Goal: Navigation & Orientation: Find specific page/section

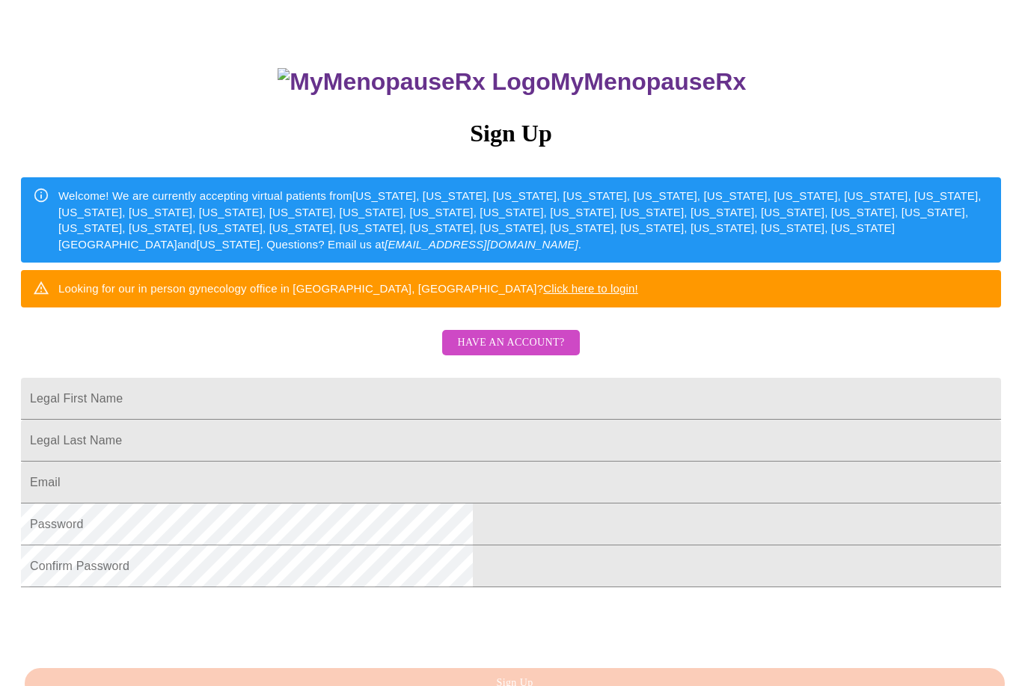
click at [547, 352] on span "Have an account?" at bounding box center [510, 343] width 107 height 19
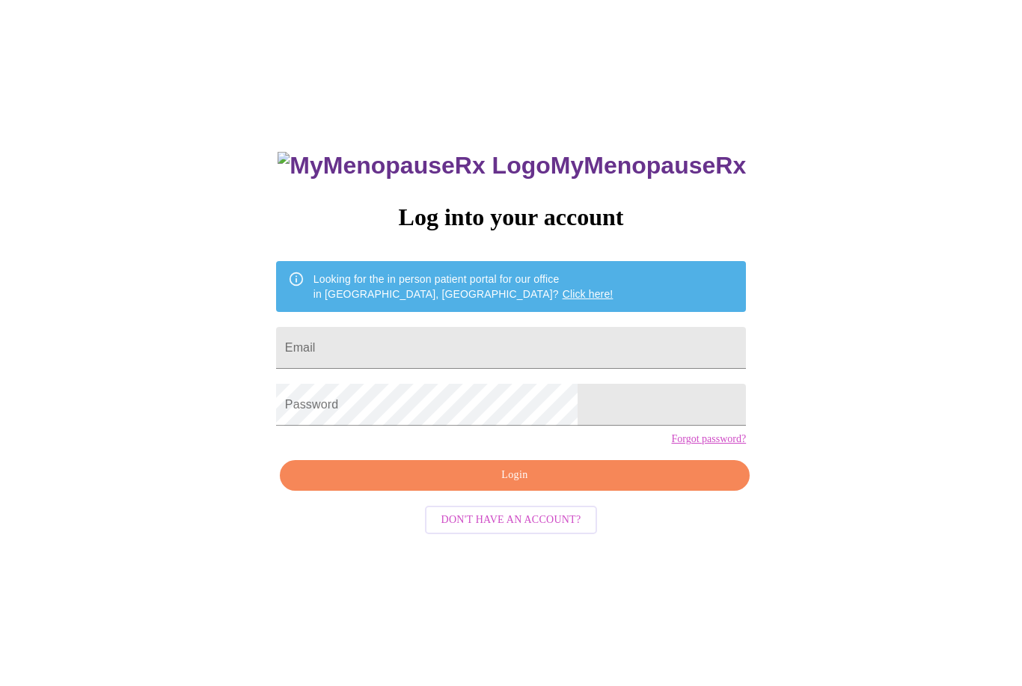
click at [387, 346] on input "Email" at bounding box center [511, 348] width 470 height 42
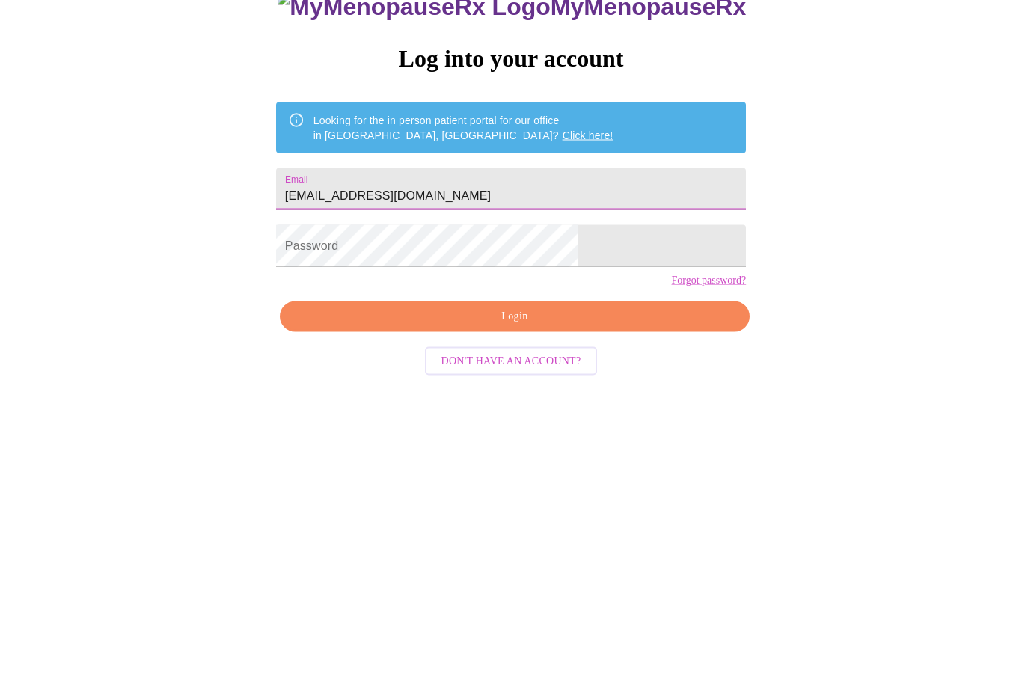
type input "[EMAIL_ADDRESS][DOMAIN_NAME]"
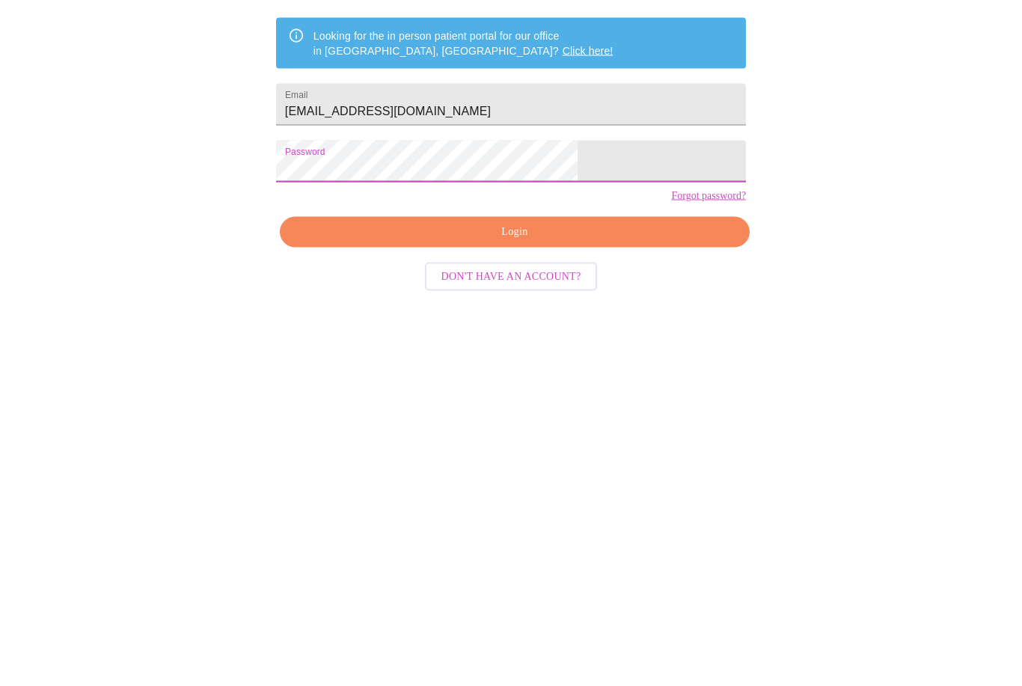
click at [562, 460] on button "Login" at bounding box center [515, 475] width 470 height 31
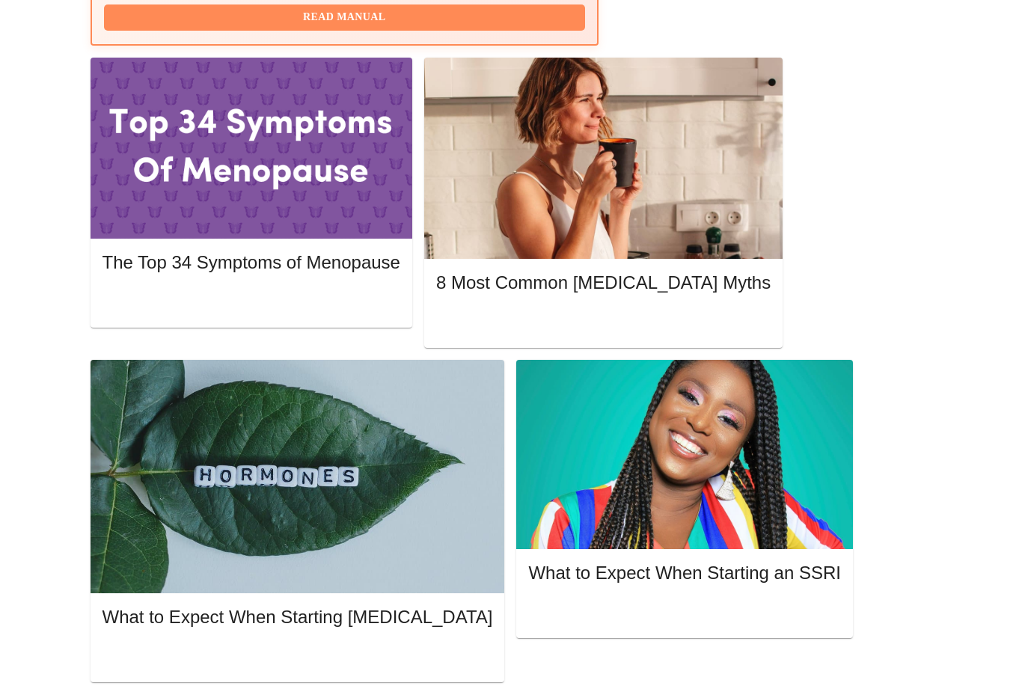
scroll to position [699, 0]
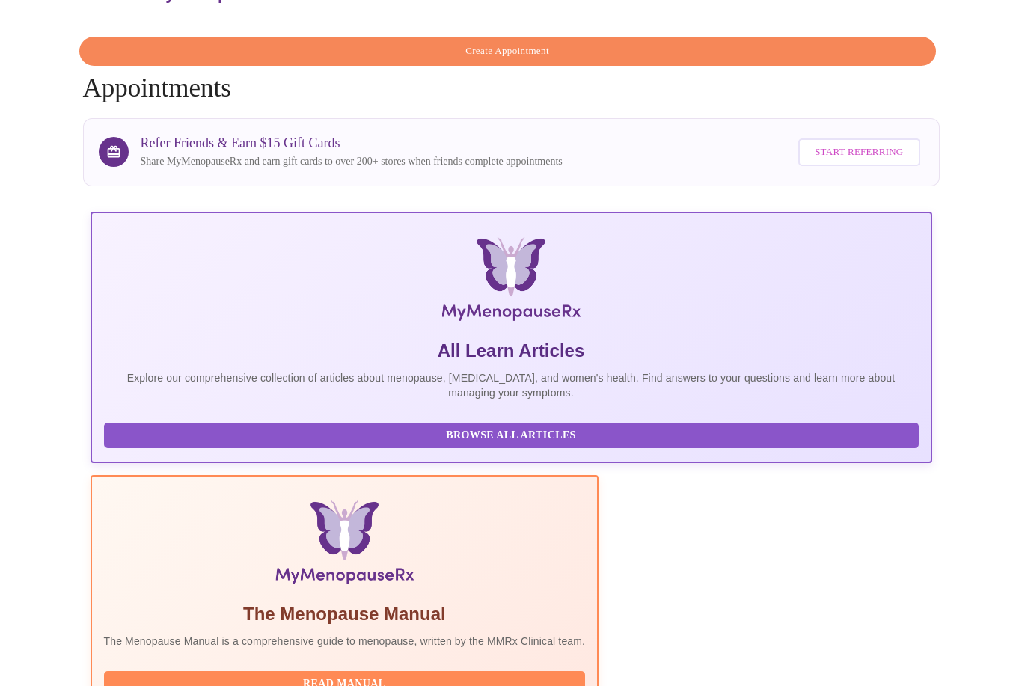
scroll to position [0, 717]
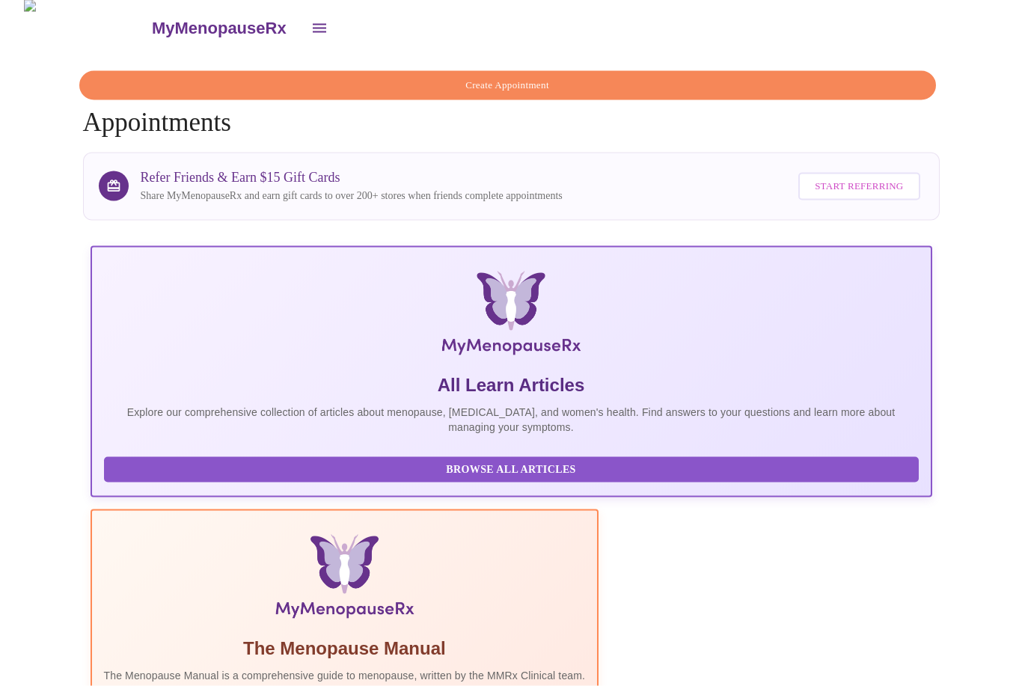
scroll to position [0, 0]
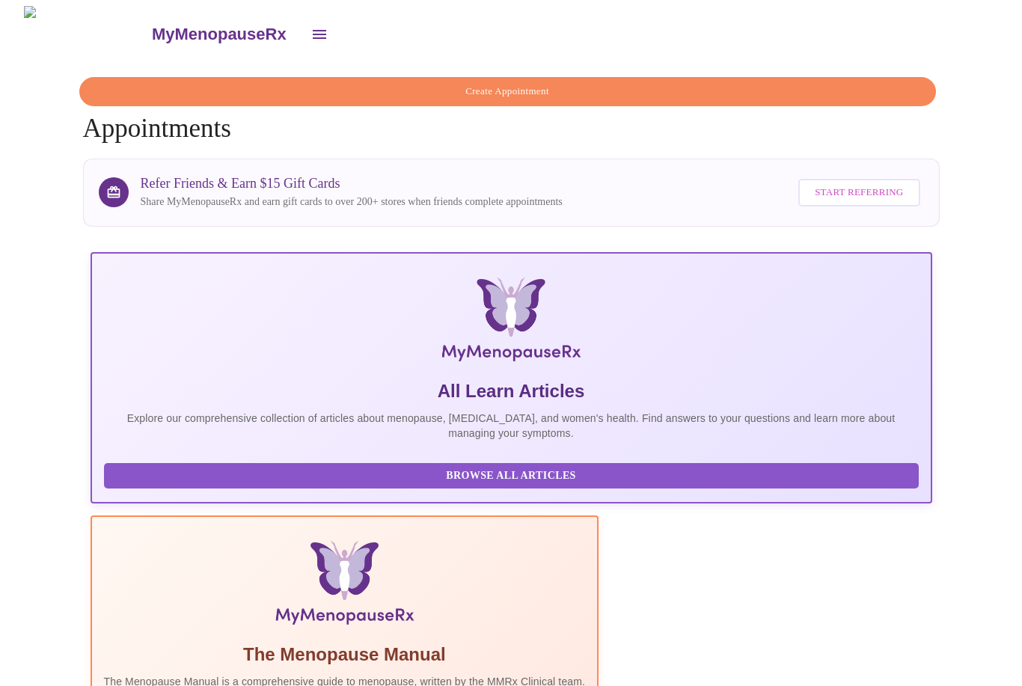
click at [310, 30] on icon "open drawer" at bounding box center [319, 34] width 18 height 18
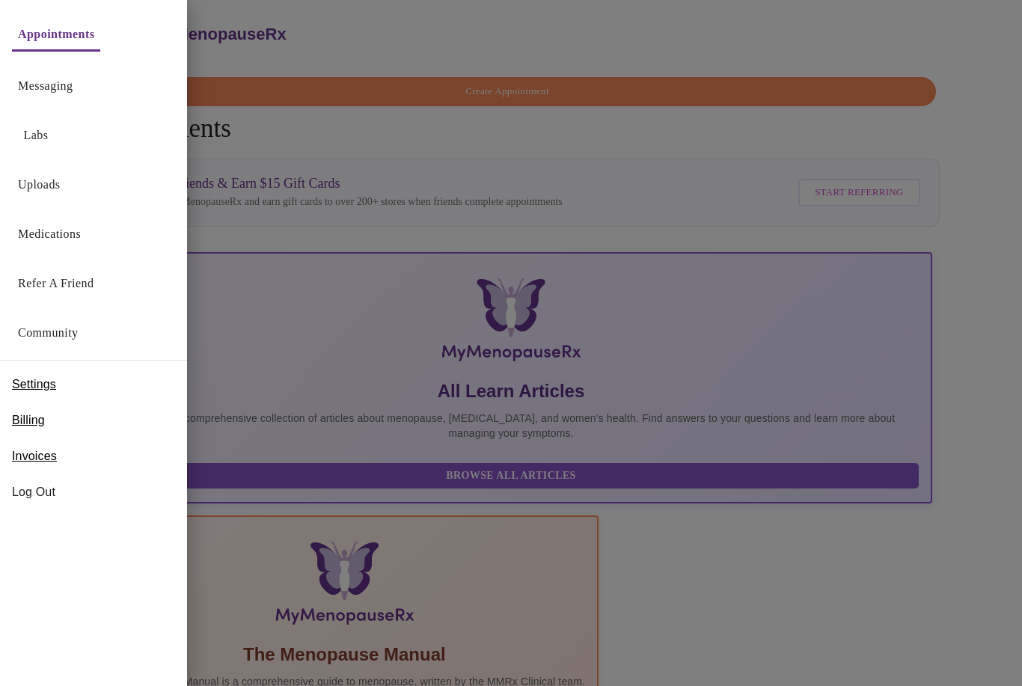
click at [35, 86] on link "Messaging" at bounding box center [45, 86] width 55 height 21
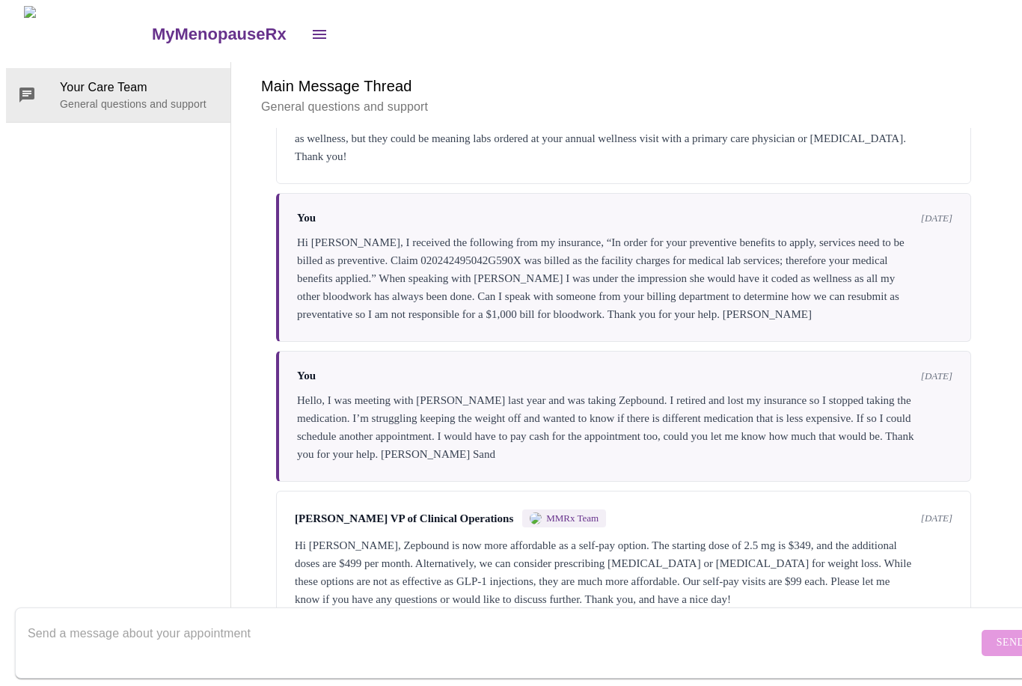
click at [301, 22] on button "open drawer" at bounding box center [319, 34] width 36 height 36
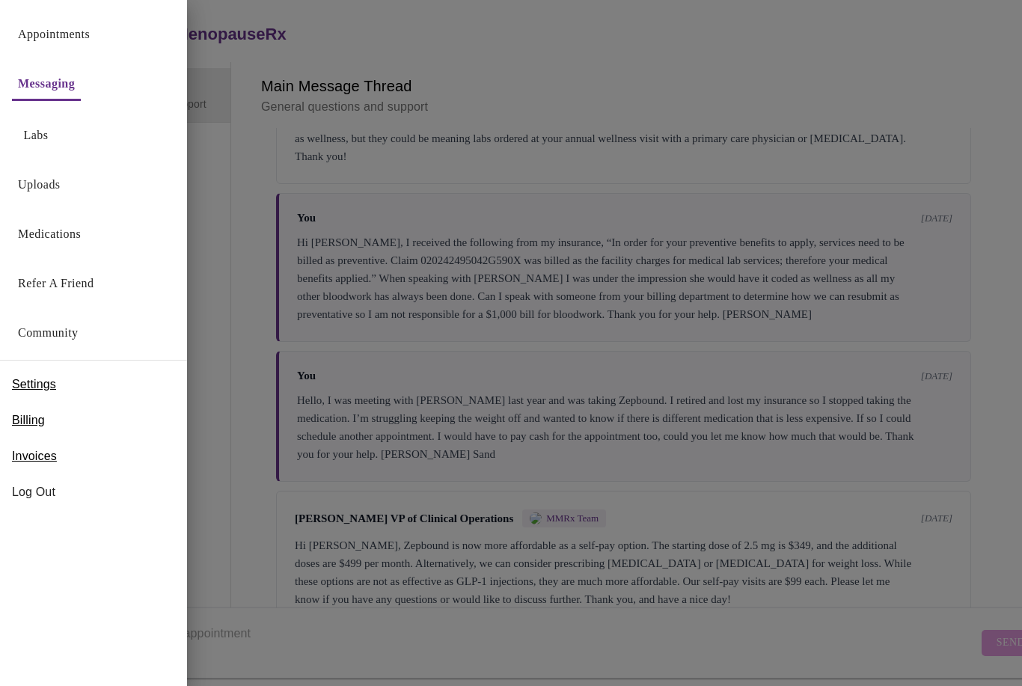
click at [33, 236] on link "Medications" at bounding box center [49, 234] width 63 height 21
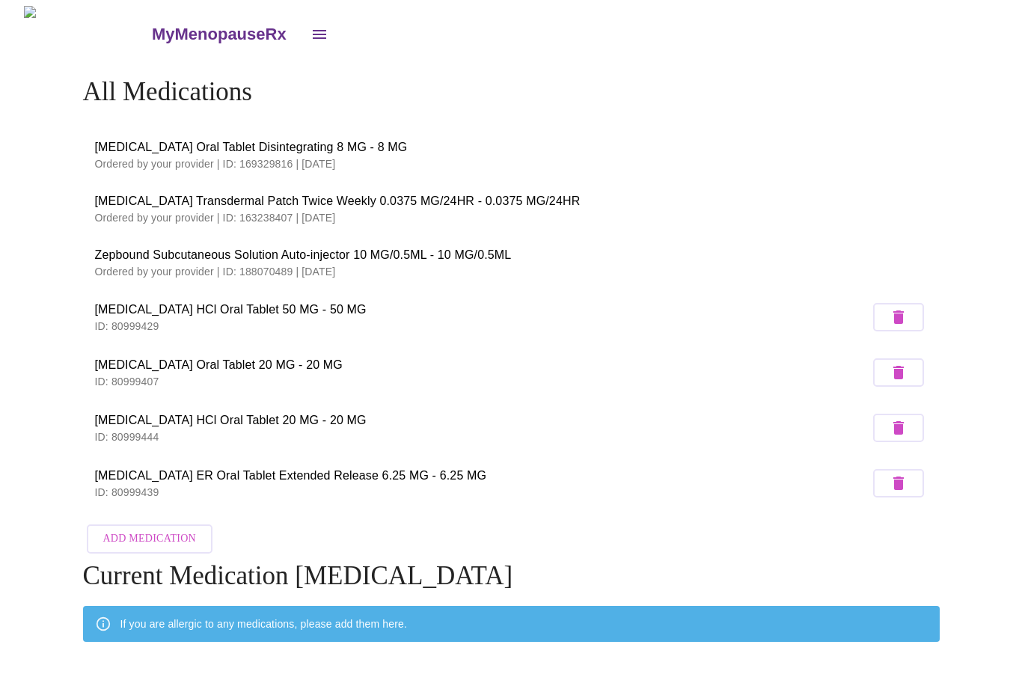
click at [310, 29] on icon "open drawer" at bounding box center [319, 34] width 18 height 18
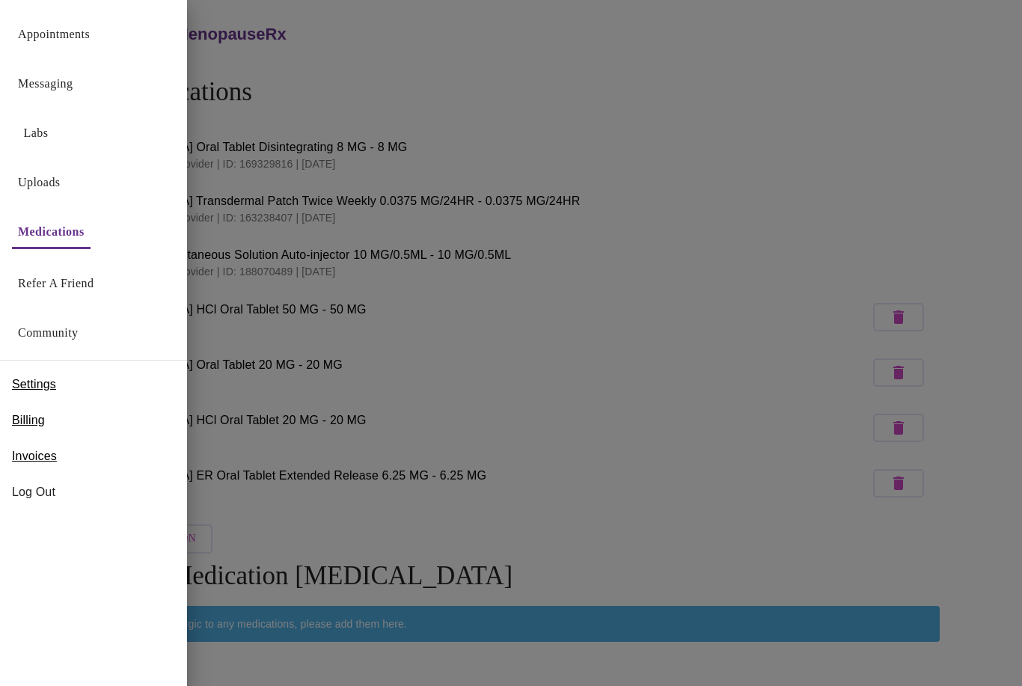
click at [40, 334] on link "Community" at bounding box center [48, 332] width 61 height 21
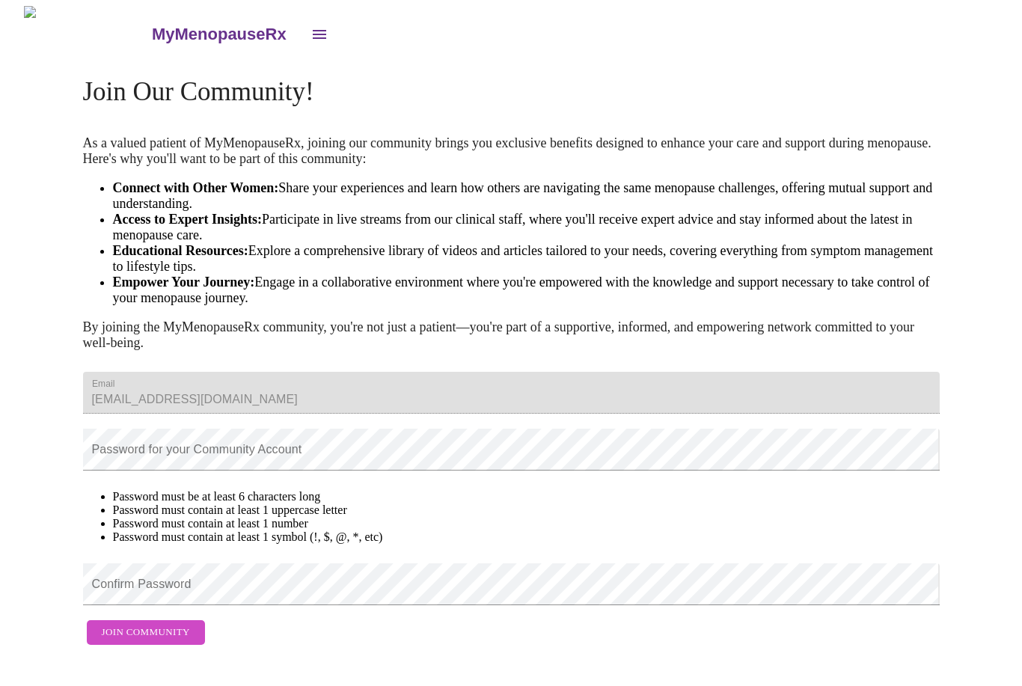
click at [313, 30] on icon "open drawer" at bounding box center [319, 34] width 13 height 9
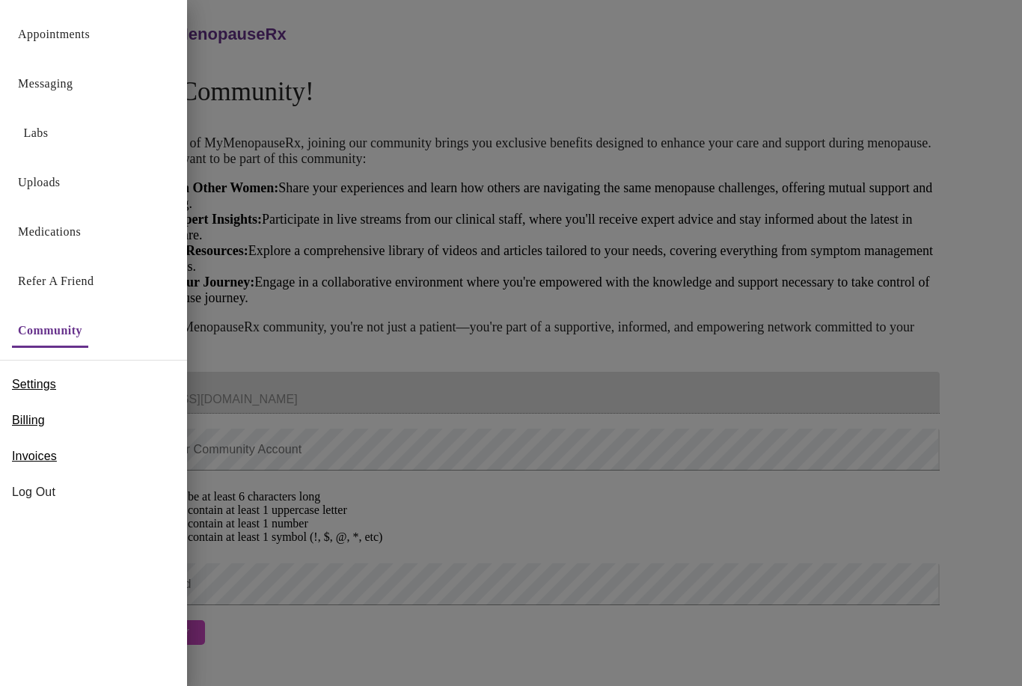
click at [276, 40] on div at bounding box center [511, 343] width 1022 height 686
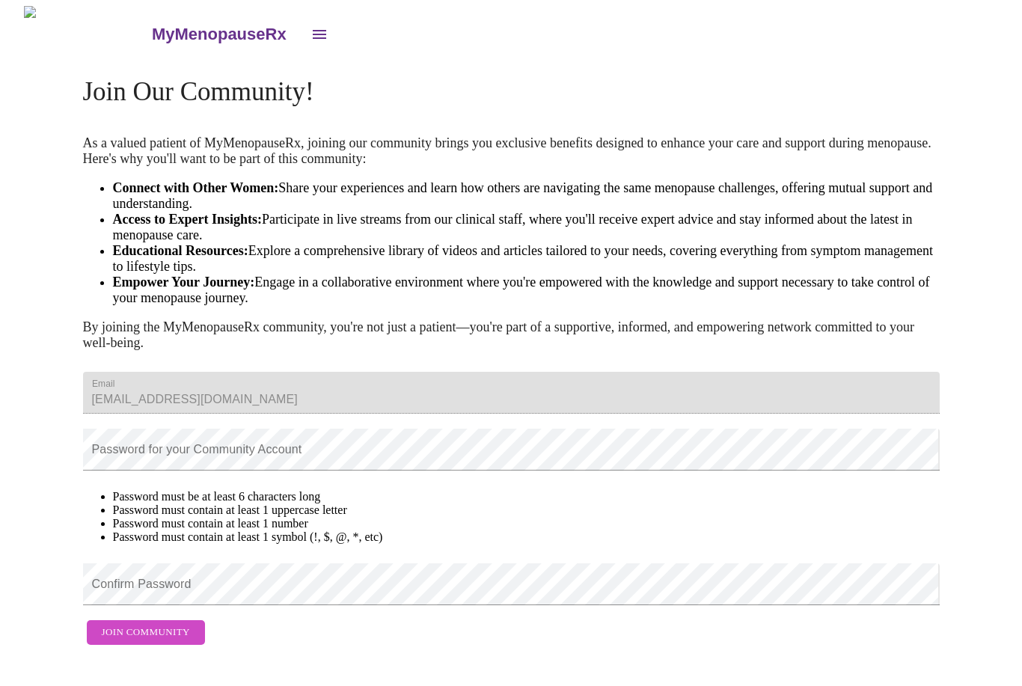
click at [61, 37] on img at bounding box center [87, 34] width 126 height 56
click at [59, 31] on img at bounding box center [87, 34] width 126 height 56
click at [152, 29] on h3 "MyMenopauseRx" at bounding box center [219, 34] width 135 height 19
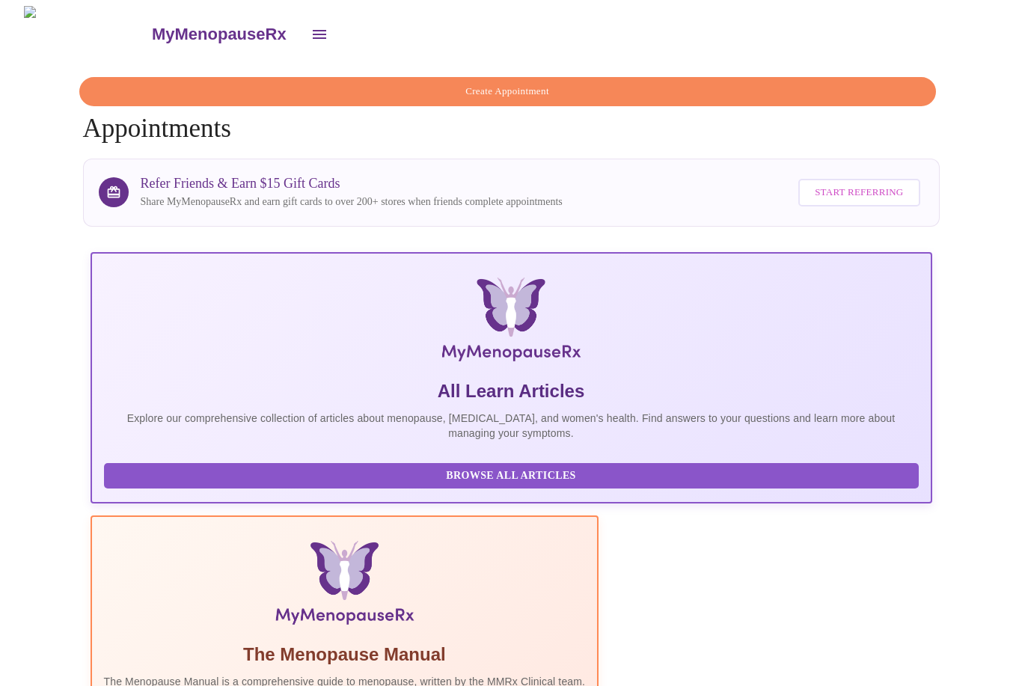
scroll to position [0, 717]
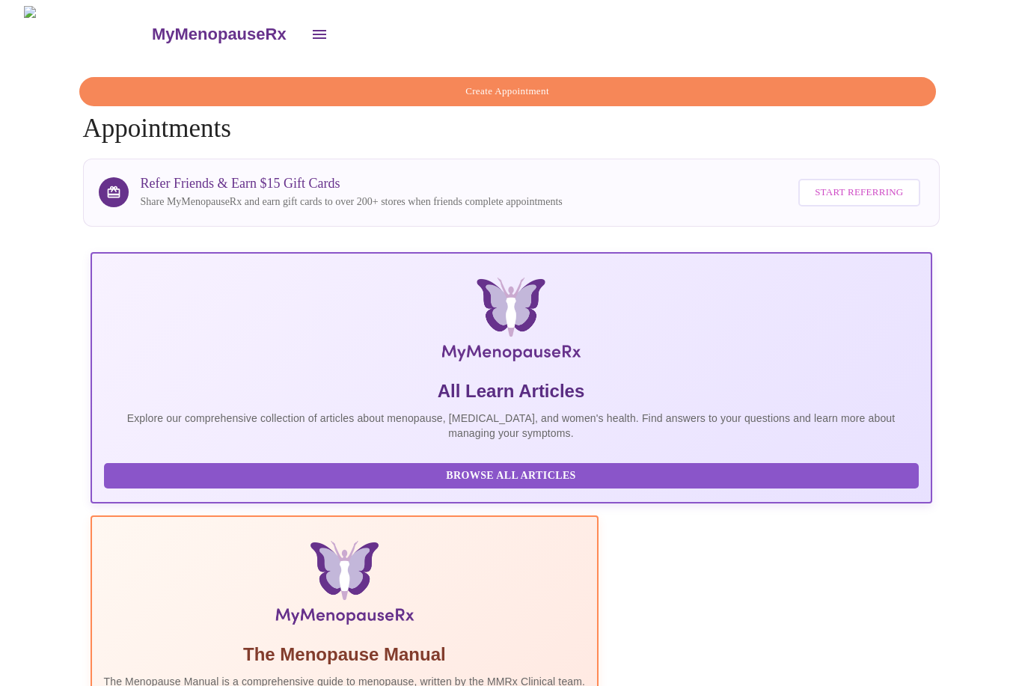
click at [301, 28] on button "open drawer" at bounding box center [319, 34] width 36 height 36
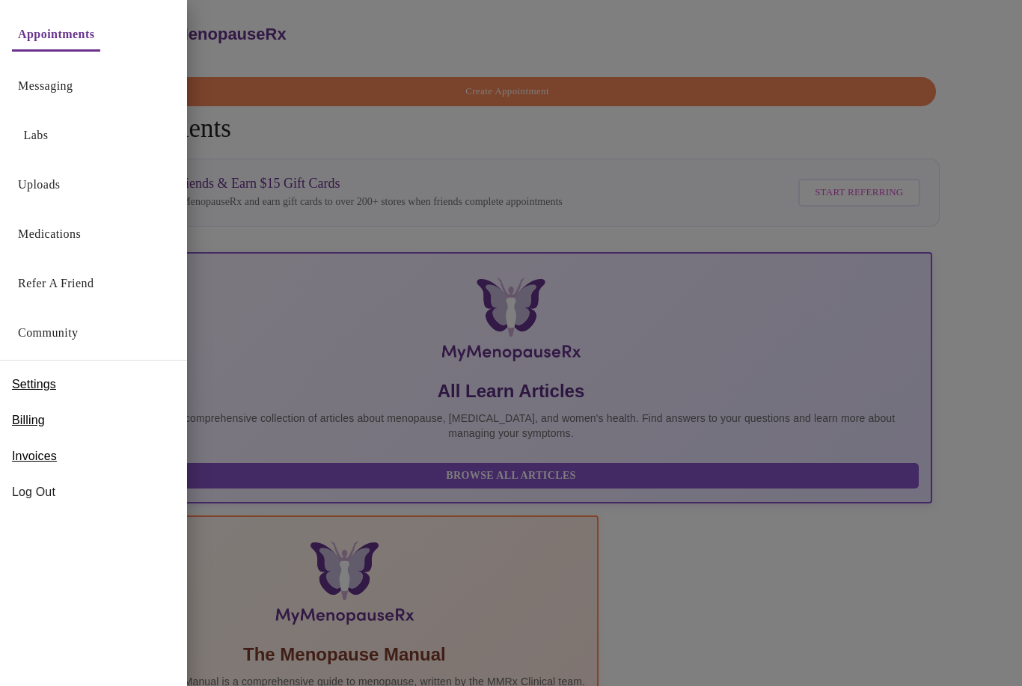
click at [934, 511] on div at bounding box center [511, 343] width 1022 height 686
